Goal: Communication & Community: Connect with others

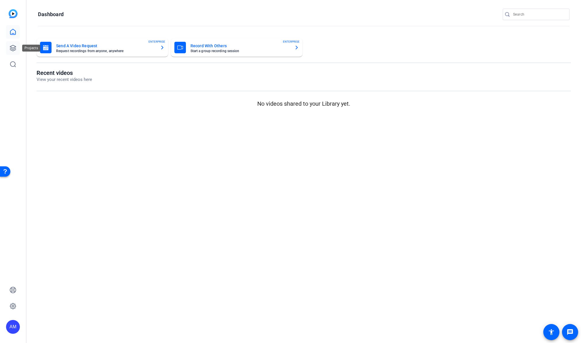
click at [11, 47] on icon at bounding box center [12, 48] width 7 height 7
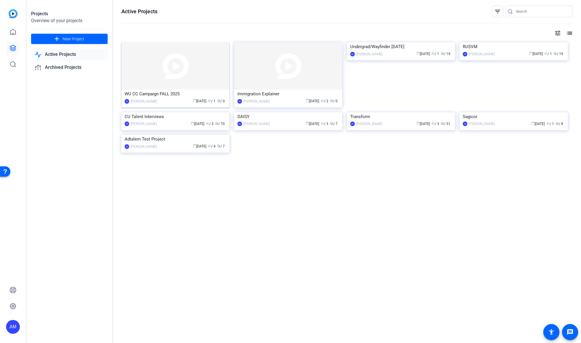
click at [184, 78] on img at bounding box center [175, 65] width 108 height 47
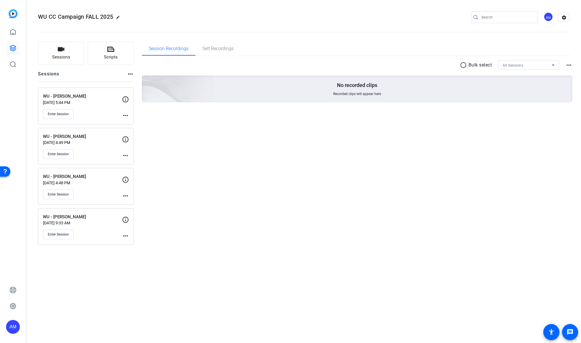
click at [96, 184] on p "Sep 16, 2025 @ 4:48 PM" at bounding box center [82, 182] width 79 height 5
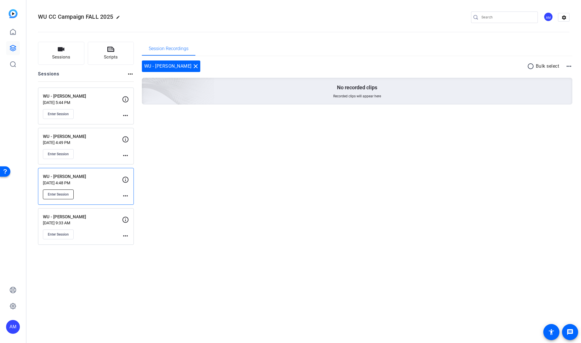
click at [58, 195] on span "Enter Session" at bounding box center [58, 194] width 21 height 5
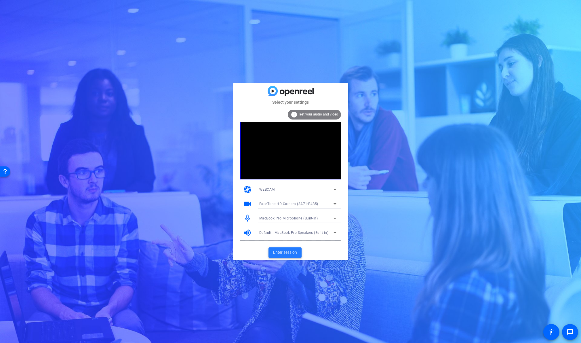
click at [287, 252] on span "Enter session" at bounding box center [285, 252] width 24 height 6
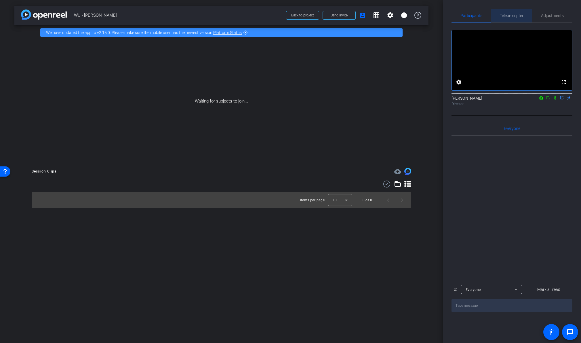
click at [515, 17] on span "Teleprompter" at bounding box center [512, 16] width 24 height 4
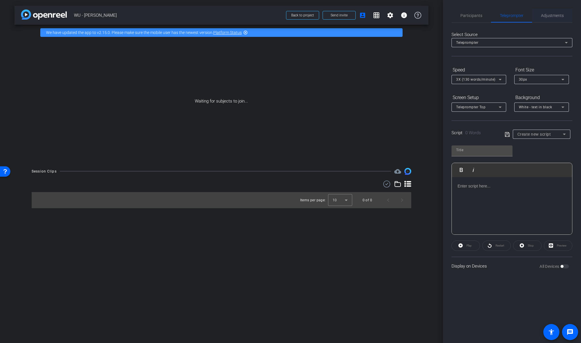
click at [539, 16] on div "Adjustments" at bounding box center [552, 16] width 40 height 14
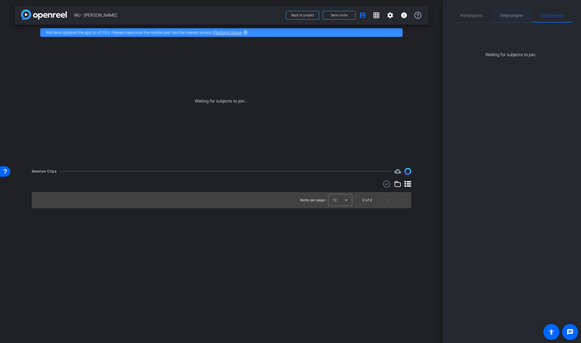
click at [517, 18] on span "Teleprompter" at bounding box center [512, 16] width 24 height 14
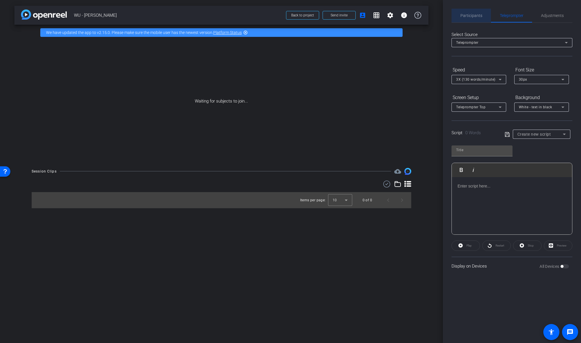
click at [478, 20] on span "Participants" at bounding box center [471, 16] width 22 height 14
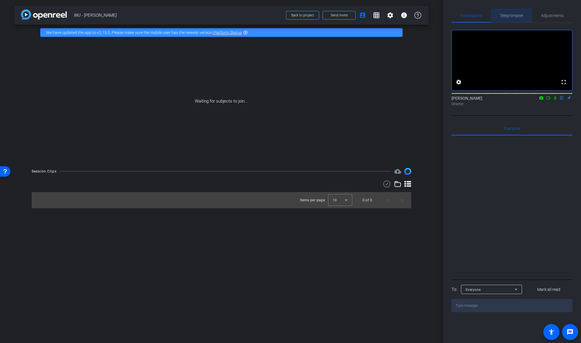
click at [507, 17] on span "Teleprompter" at bounding box center [512, 16] width 24 height 4
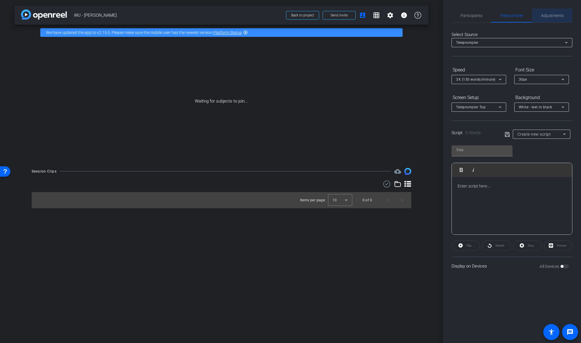
click at [544, 18] on span "Adjustments" at bounding box center [552, 16] width 23 height 14
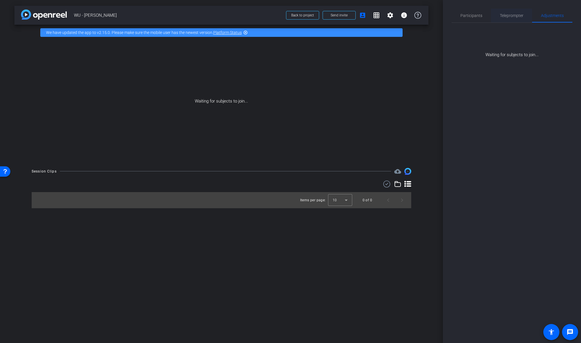
click at [522, 20] on span "Teleprompter" at bounding box center [512, 16] width 24 height 14
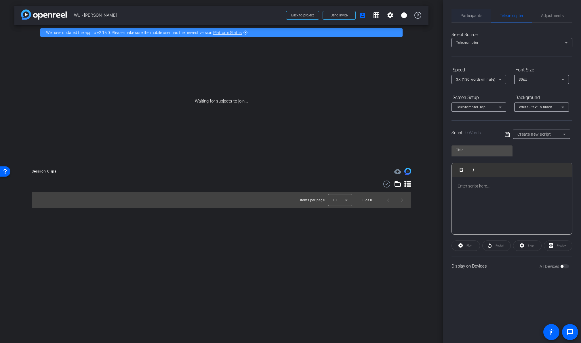
click at [476, 16] on span "Participants" at bounding box center [471, 16] width 22 height 4
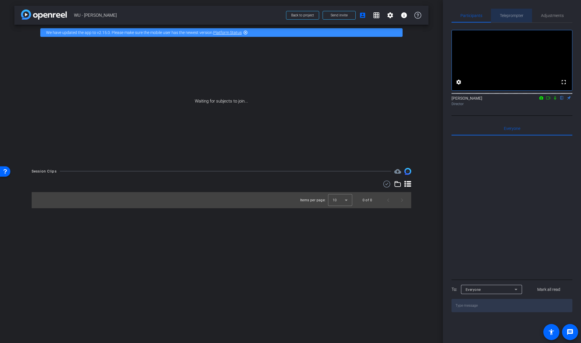
click at [509, 16] on span "Teleprompter" at bounding box center [512, 16] width 24 height 4
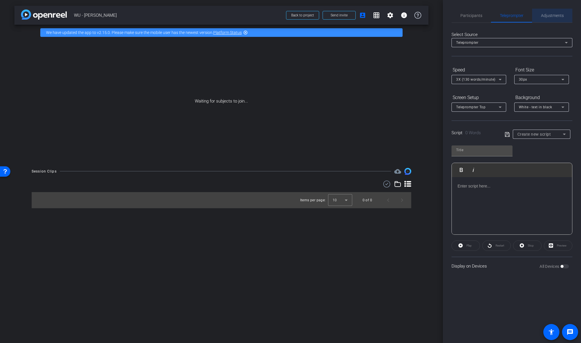
click at [550, 17] on span "Adjustments" at bounding box center [552, 16] width 23 height 4
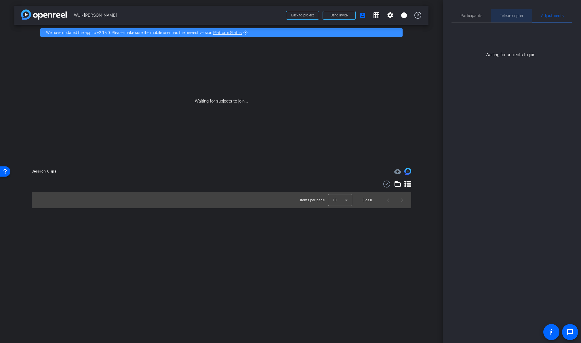
click at [514, 17] on span "Teleprompter" at bounding box center [512, 16] width 24 height 4
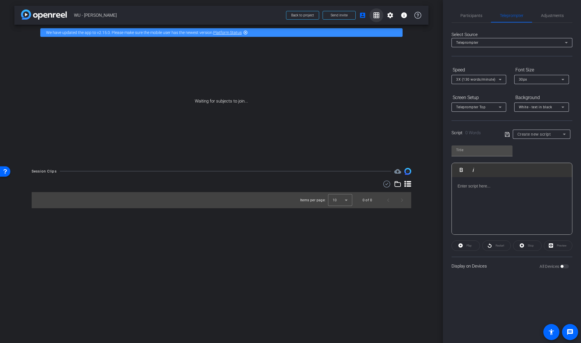
click at [377, 19] on span at bounding box center [376, 15] width 14 height 14
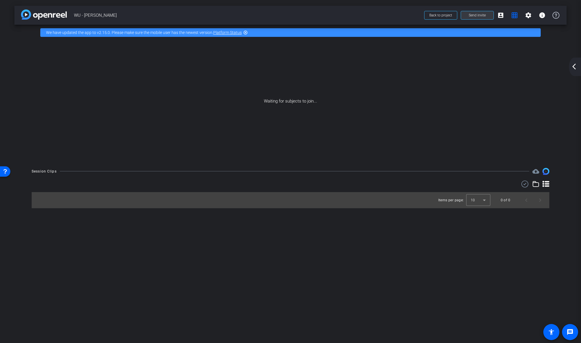
click at [478, 16] on span "Send invite" at bounding box center [477, 15] width 17 height 5
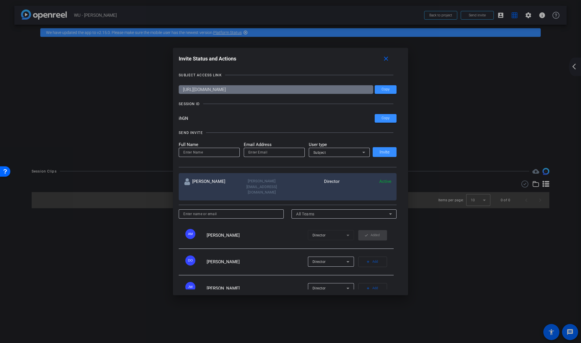
click at [200, 119] on input "ihGN" at bounding box center [277, 118] width 196 height 9
drag, startPoint x: 201, startPoint y: 119, endPoint x: 163, endPoint y: 118, distance: 38.3
click at [163, 118] on div "Invite Status and Actions close SUBJECT ACCESS LINK https://capture.openreel.co…" at bounding box center [290, 171] width 581 height 343
click at [106, 85] on div at bounding box center [290, 171] width 581 height 343
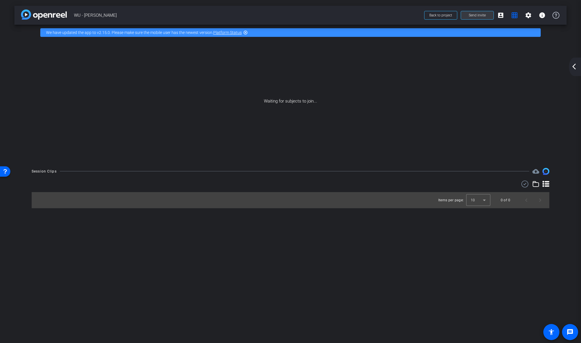
click at [480, 13] on span "Send invite" at bounding box center [477, 15] width 17 height 5
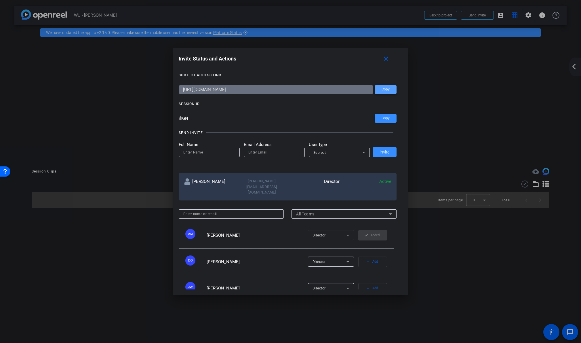
click at [383, 90] on span "Copy" at bounding box center [385, 89] width 8 height 4
drag, startPoint x: 209, startPoint y: 117, endPoint x: 173, endPoint y: 117, distance: 36.8
click at [173, 117] on div "Invite Status and Actions close SUBJECT ACCESS LINK https://capture.openreel.co…" at bounding box center [290, 171] width 235 height 247
click at [390, 59] on mat-icon "close" at bounding box center [385, 58] width 7 height 7
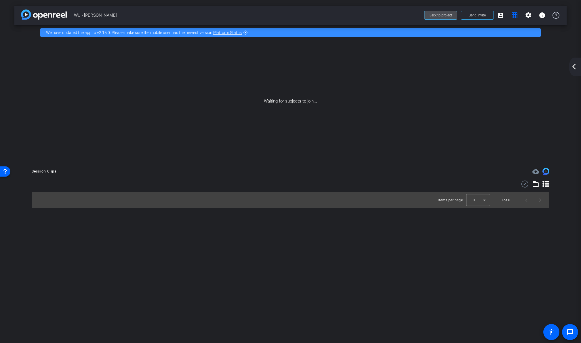
click at [436, 15] on span "Back to project" at bounding box center [440, 15] width 23 height 4
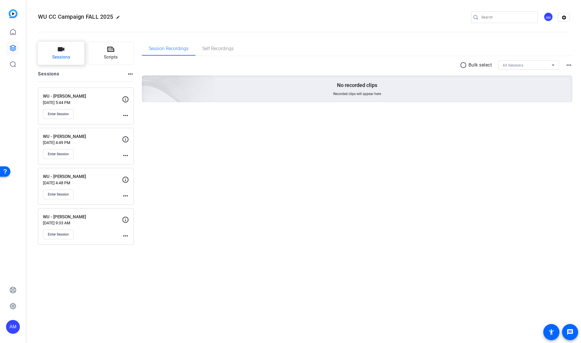
click at [68, 56] on span "Sessions" at bounding box center [61, 57] width 18 height 7
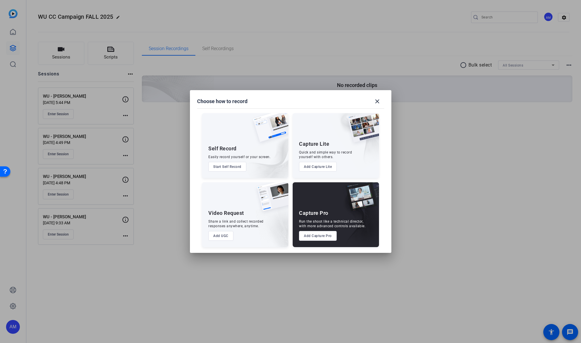
click at [325, 237] on button "Add Capture Pro" at bounding box center [318, 236] width 38 height 10
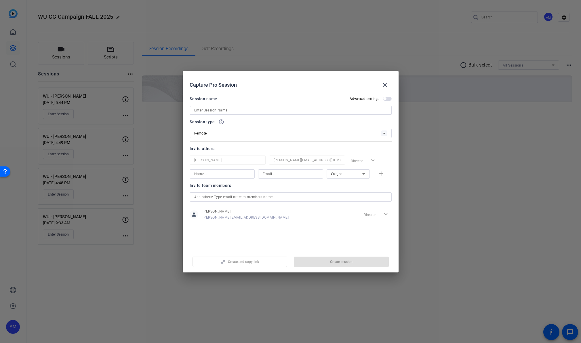
click at [258, 108] on input at bounding box center [290, 110] width 193 height 7
type input "R"
type input "Q"
type input "WU - Rachel Watson"
click at [231, 175] on input at bounding box center [222, 173] width 56 height 7
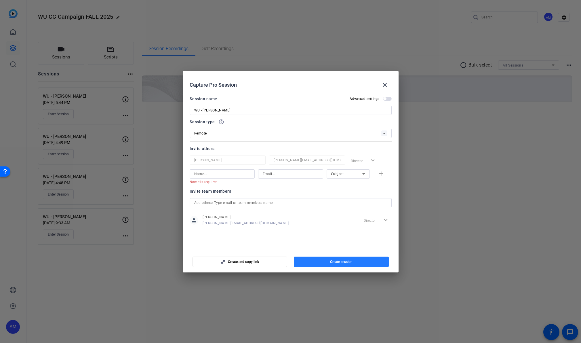
click at [345, 262] on span "Create session" at bounding box center [341, 261] width 22 height 5
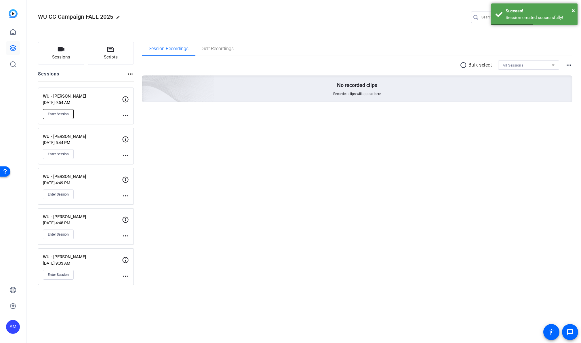
click at [70, 111] on button "Enter Session" at bounding box center [58, 114] width 31 height 10
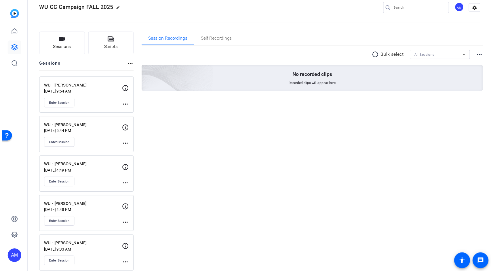
scroll to position [16, 0]
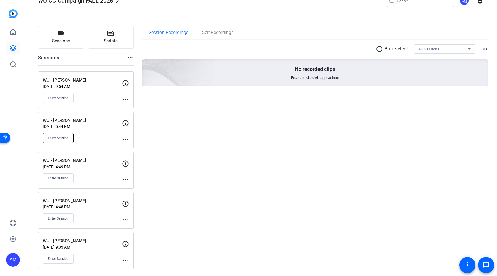
click at [60, 136] on span "Enter Session" at bounding box center [58, 138] width 21 height 5
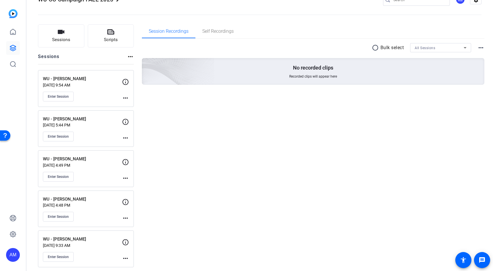
scroll to position [20, 0]
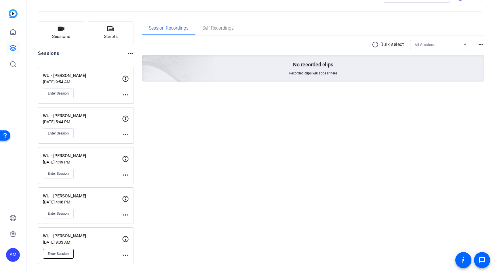
click at [62, 251] on button "Enter Session" at bounding box center [58, 254] width 31 height 10
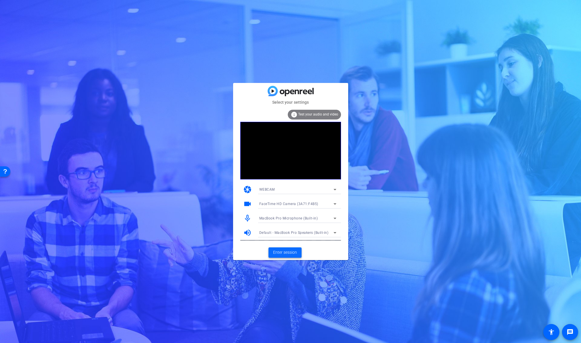
click at [281, 253] on span "Enter session" at bounding box center [285, 252] width 24 height 6
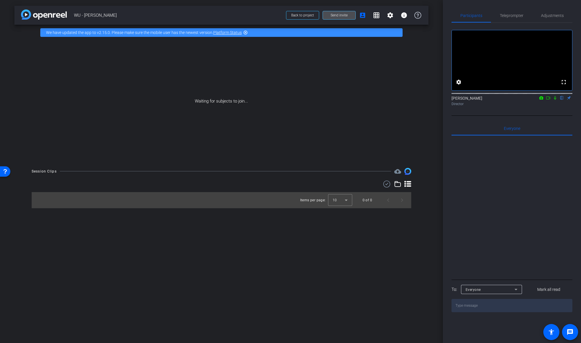
click at [342, 16] on span "Send invite" at bounding box center [339, 15] width 17 height 5
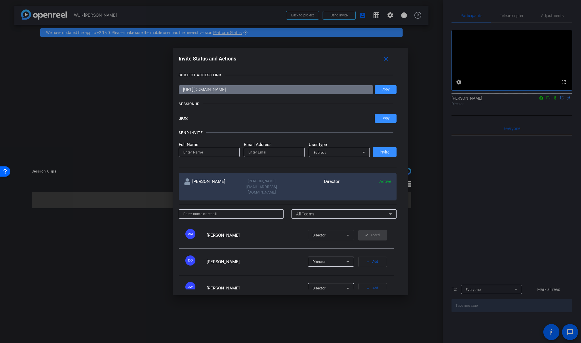
drag, startPoint x: 202, startPoint y: 119, endPoint x: 169, endPoint y: 117, distance: 33.2
click at [169, 117] on div "Invite Status and Actions close SUBJECT ACCESS LINK https://capture.openreel.co…" at bounding box center [290, 171] width 581 height 343
click at [382, 91] on span "Copy" at bounding box center [385, 89] width 8 height 4
drag, startPoint x: 220, startPoint y: 119, endPoint x: 169, endPoint y: 114, distance: 52.0
click at [169, 114] on div "Invite Status and Actions close SUBJECT ACCESS LINK https://capture.openreel.co…" at bounding box center [290, 171] width 581 height 343
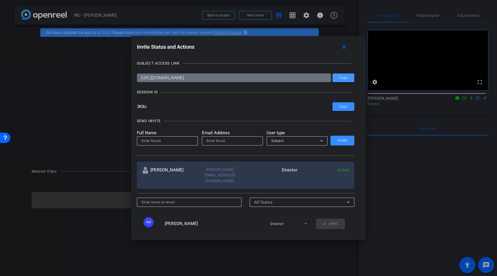
click at [345, 78] on span "Copy" at bounding box center [343, 78] width 8 height 4
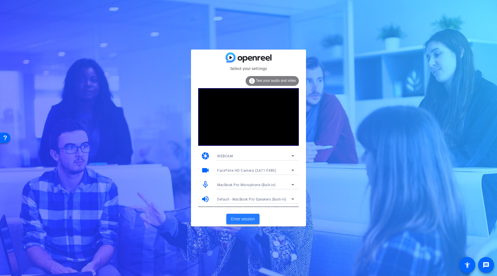
click at [244, 219] on span "Enter session" at bounding box center [243, 219] width 24 height 6
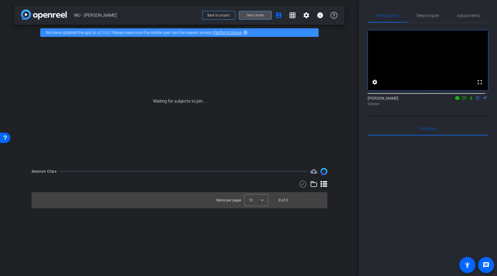
click at [259, 17] on span "Send invite" at bounding box center [255, 15] width 17 height 5
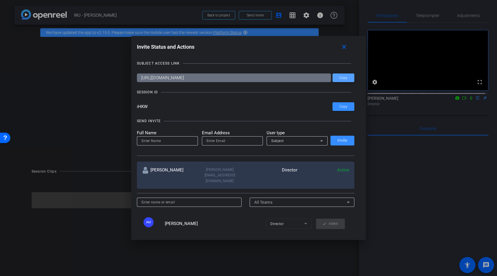
click at [342, 78] on span "Copy" at bounding box center [343, 78] width 8 height 4
click at [345, 47] on mat-icon "close" at bounding box center [344, 46] width 7 height 7
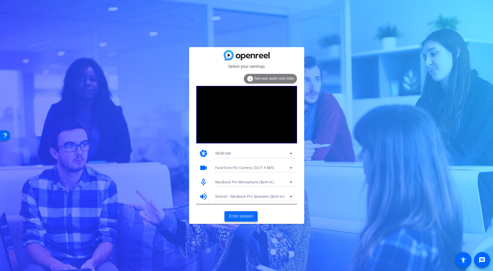
click at [246, 216] on span "Enter session" at bounding box center [241, 216] width 24 height 6
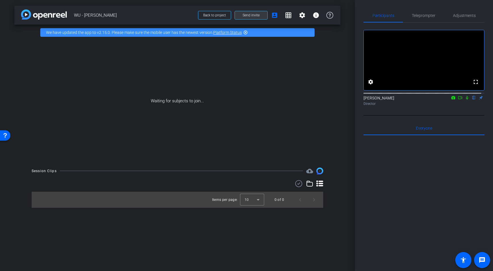
click at [255, 17] on span "Send invite" at bounding box center [251, 15] width 17 height 5
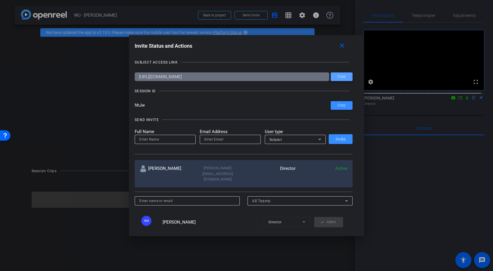
click at [340, 77] on span "Copy" at bounding box center [341, 77] width 8 height 4
